Goal: Information Seeking & Learning: Learn about a topic

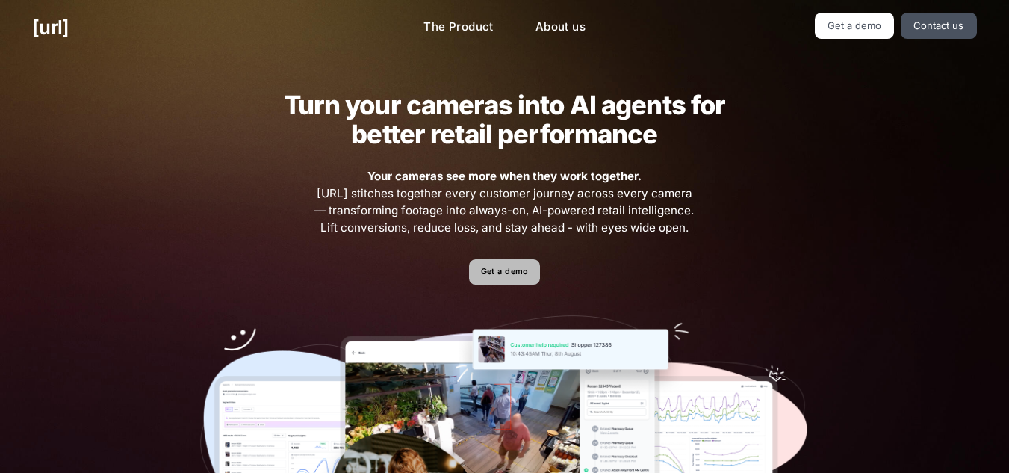
click at [510, 262] on link "Get a demo" at bounding box center [504, 272] width 71 height 26
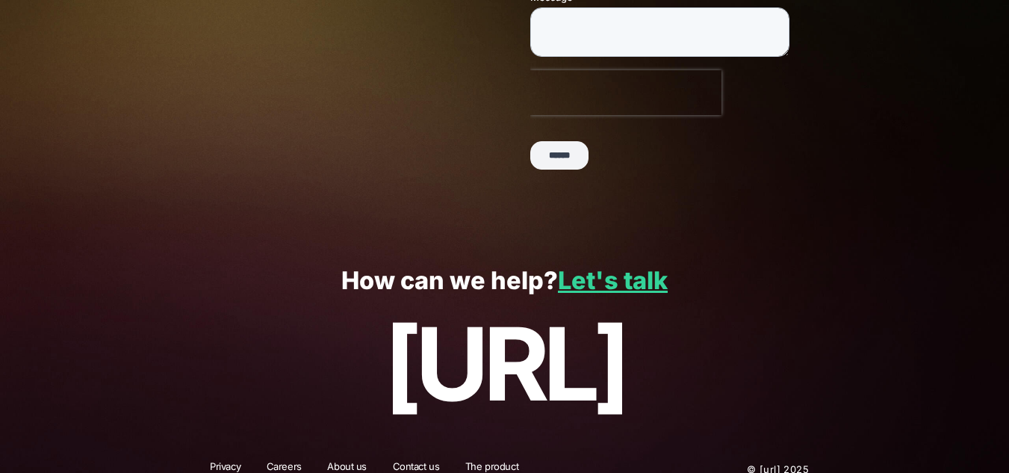
scroll to position [437, 0]
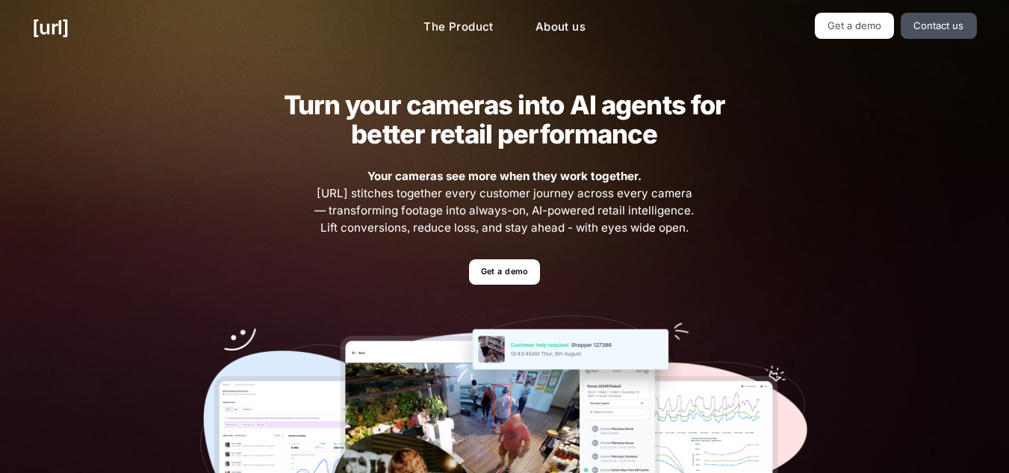
click at [229, 215] on div "Turn your cameras into AI agents for better retail performance Your cameras see…" at bounding box center [504, 326] width 673 height 543
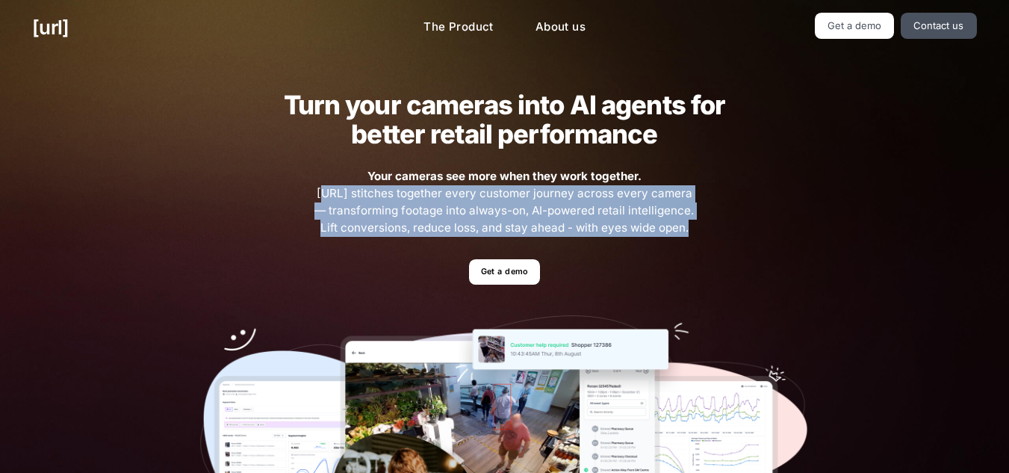
click at [229, 215] on div "Turn your cameras into AI agents for better retail performance Your cameras see…" at bounding box center [504, 326] width 673 height 543
